Goal: Task Accomplishment & Management: Manage account settings

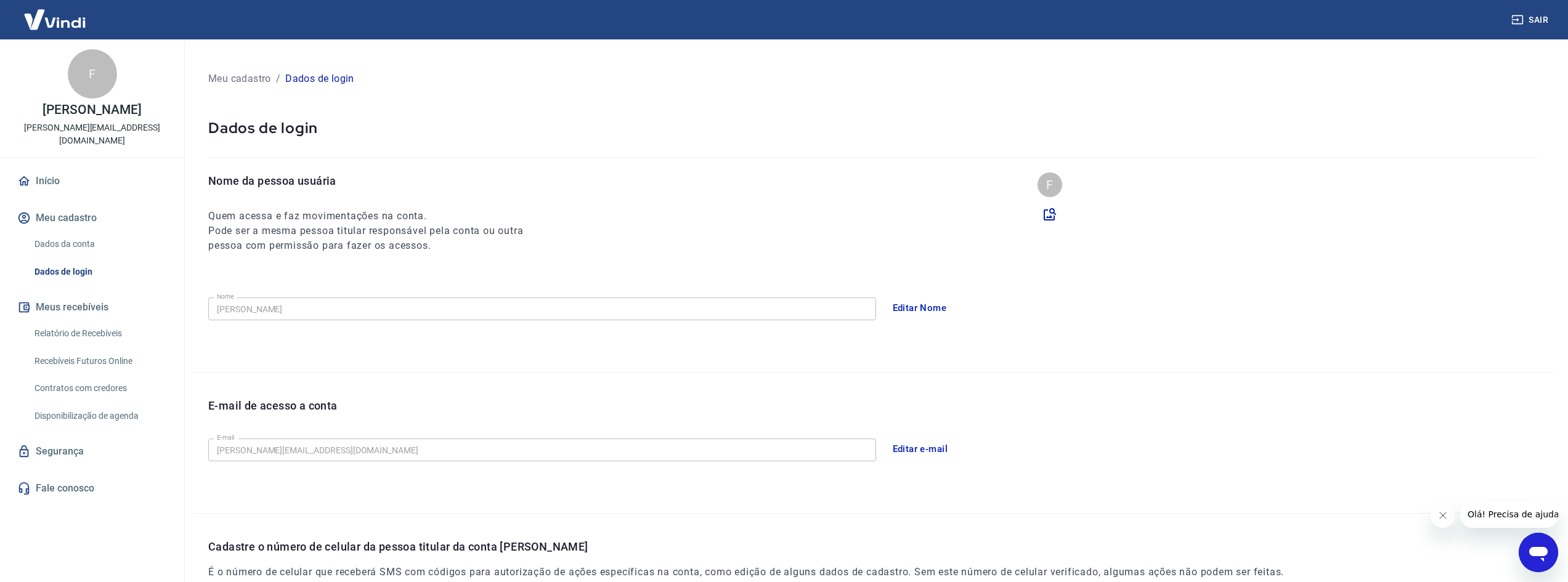
click at [719, 10] on div "Sair" at bounding box center [784, 20] width 1568 height 40
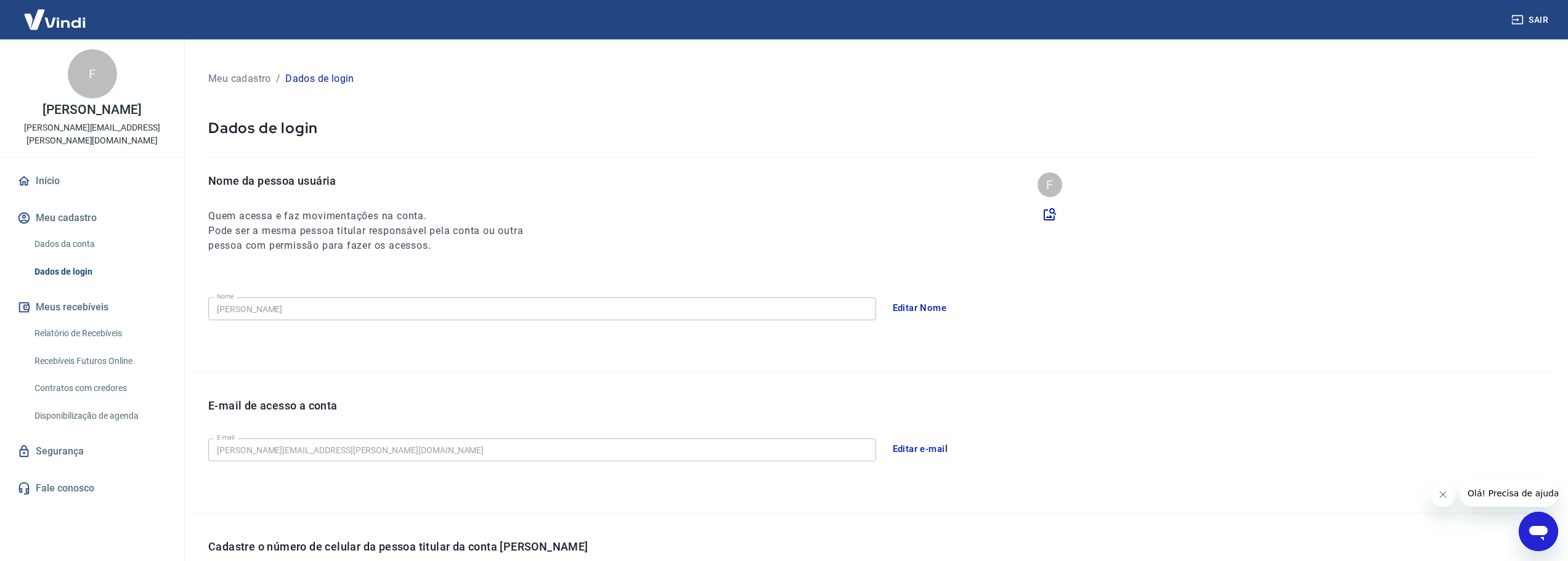
click at [72, 232] on link "Dados da conta" at bounding box center [99, 244] width 140 height 25
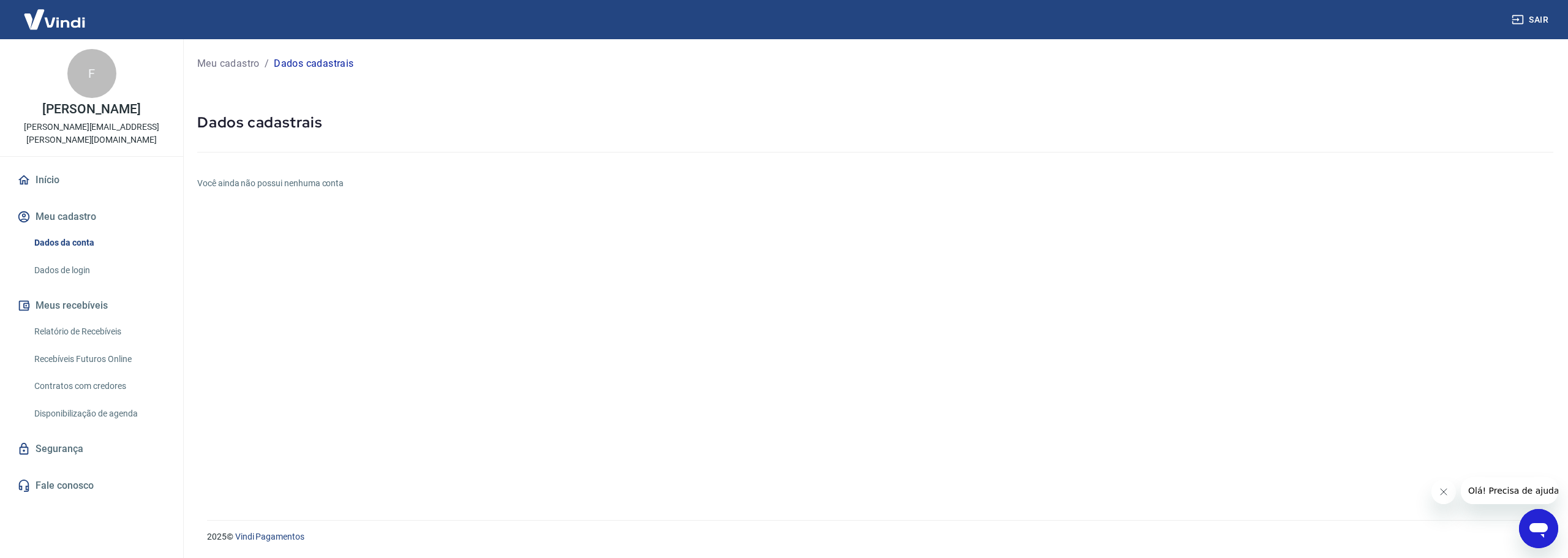
click at [36, 167] on link "Início" at bounding box center [92, 180] width 154 height 27
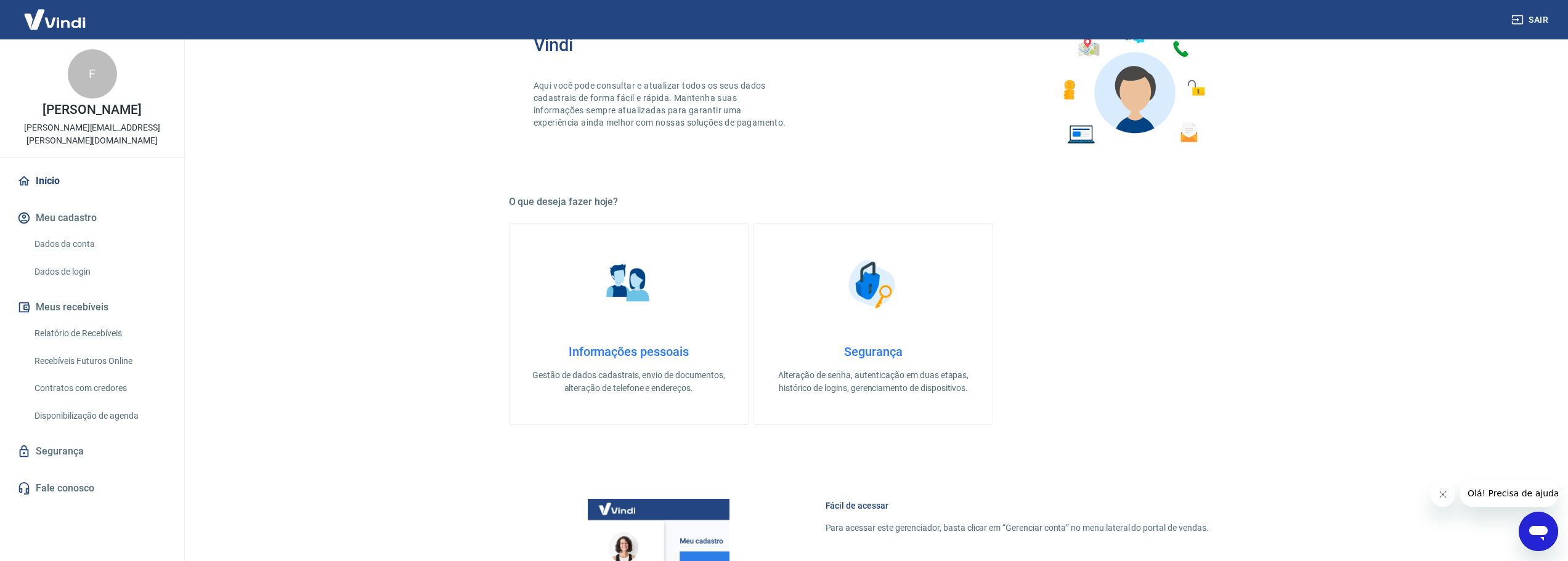
scroll to position [308, 0]
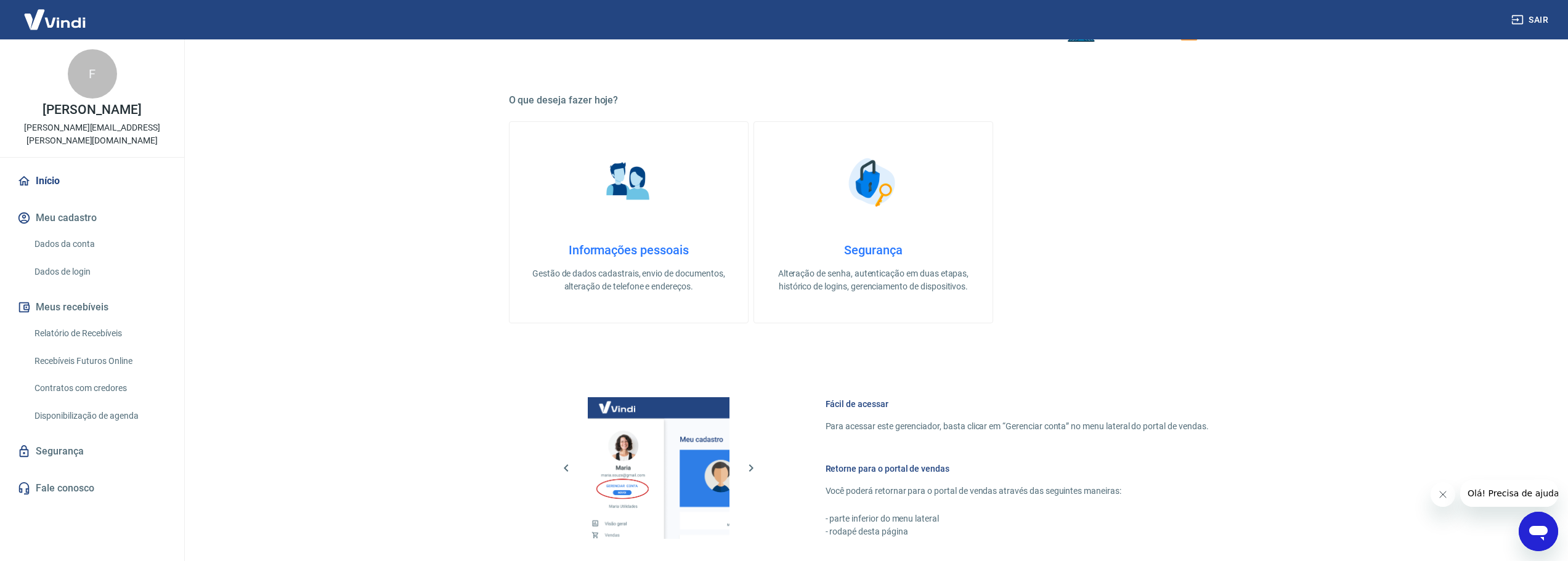
click at [599, 205] on img at bounding box center [628, 182] width 61 height 61
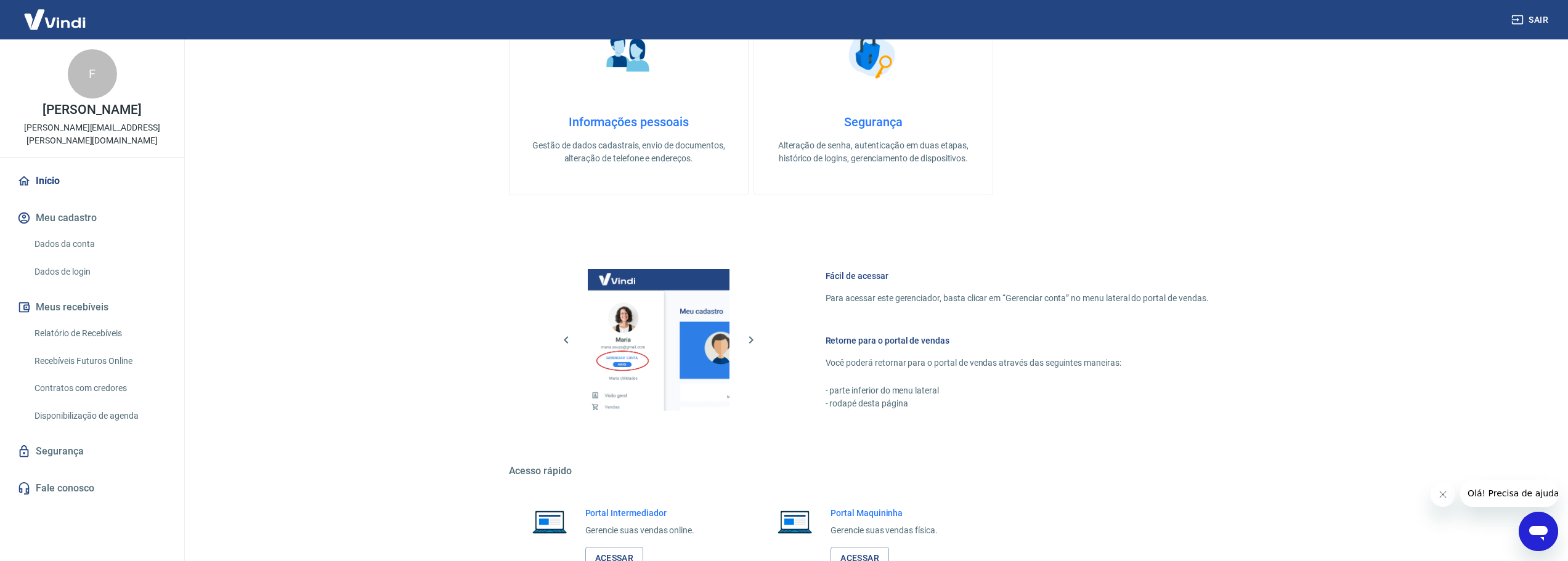
scroll to position [527, 0]
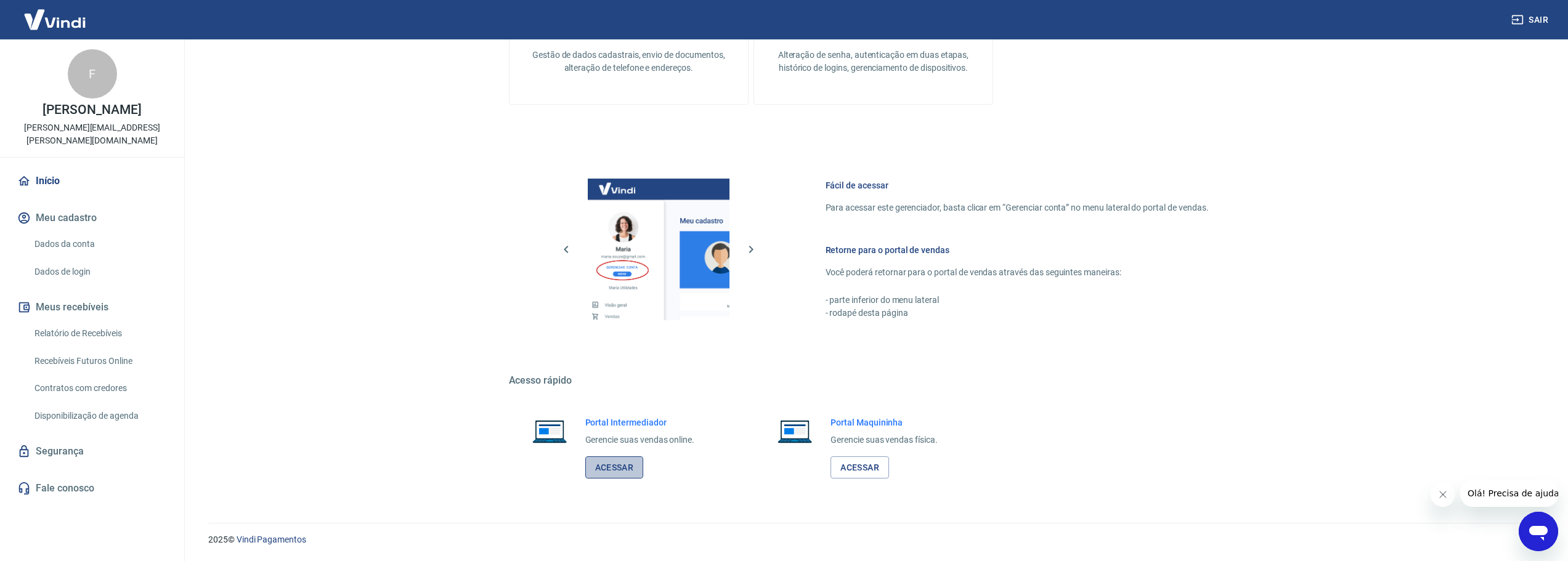
click at [608, 470] on link "Acessar" at bounding box center [614, 468] width 59 height 22
